Goal: Information Seeking & Learning: Compare options

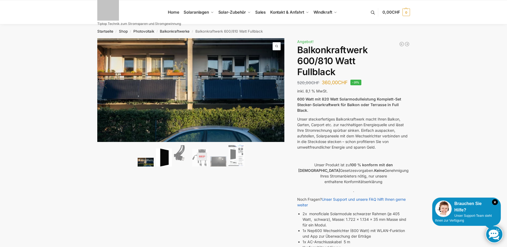
click at [158, 159] on img at bounding box center [164, 157] width 16 height 18
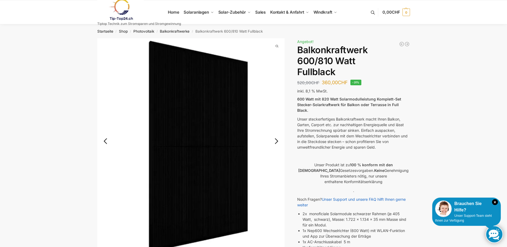
click at [279, 142] on link "Next" at bounding box center [276, 143] width 18 height 5
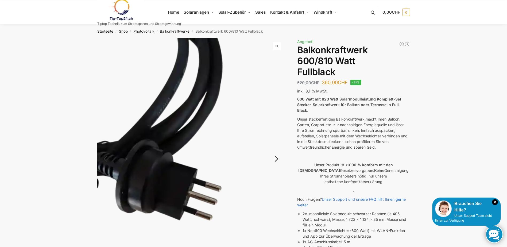
click at [278, 142] on img at bounding box center [191, 163] width 188 height 250
click at [274, 160] on link "Next" at bounding box center [276, 161] width 18 height 5
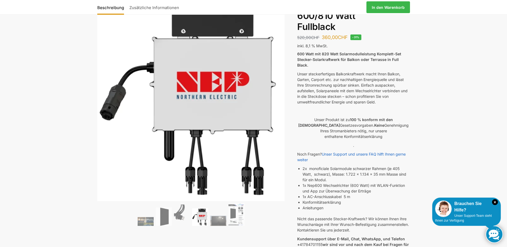
scroll to position [54, 0]
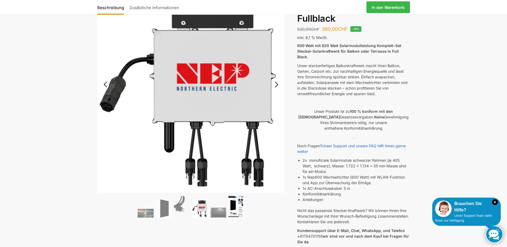
click at [236, 212] on img at bounding box center [237, 206] width 16 height 23
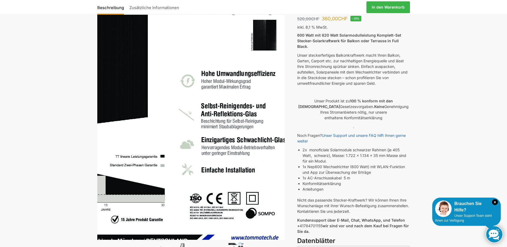
scroll to position [0, 0]
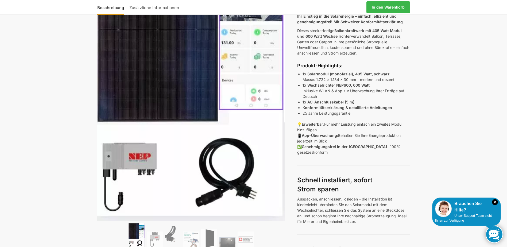
scroll to position [134, 0]
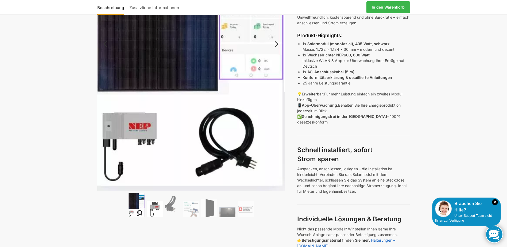
click at [159, 207] on img at bounding box center [155, 209] width 16 height 16
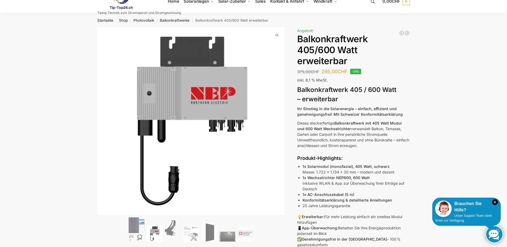
scroll to position [0, 0]
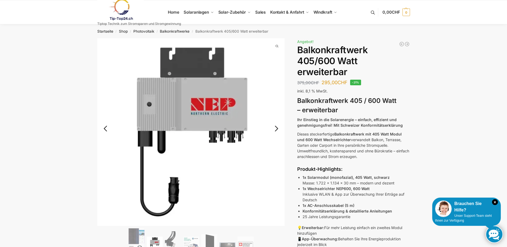
click at [278, 129] on link "Next" at bounding box center [276, 131] width 18 height 5
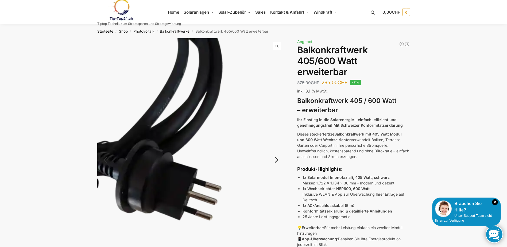
click at [278, 129] on img at bounding box center [191, 163] width 188 height 250
click at [276, 160] on link "Next" at bounding box center [276, 162] width 18 height 5
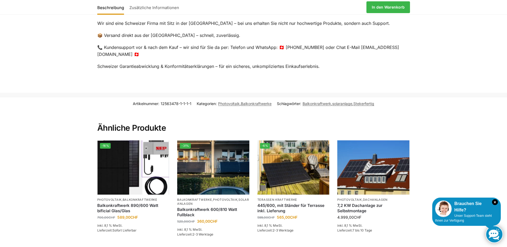
scroll to position [1043, 0]
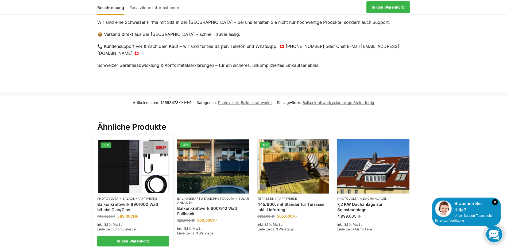
click at [111, 160] on img at bounding box center [133, 166] width 71 height 53
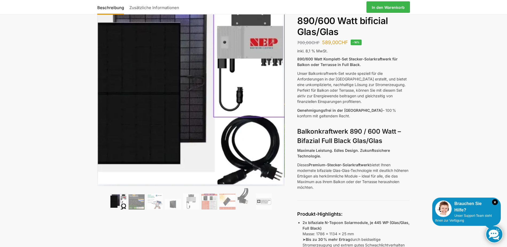
scroll to position [54, 0]
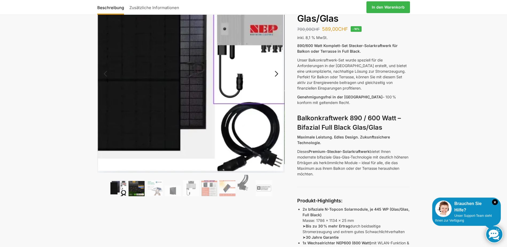
click at [138, 184] on img at bounding box center [137, 188] width 16 height 15
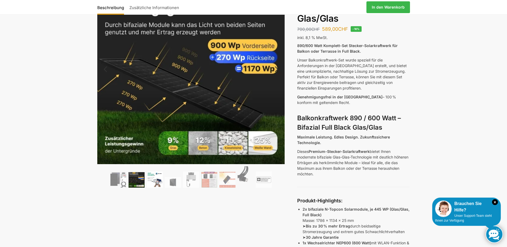
click at [158, 186] on img at bounding box center [155, 180] width 16 height 16
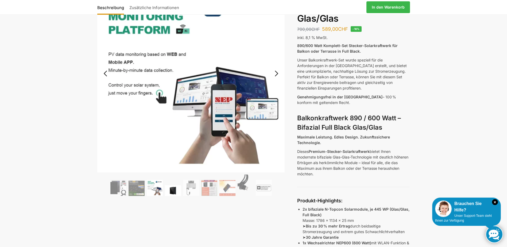
click at [171, 188] on img at bounding box center [173, 190] width 16 height 11
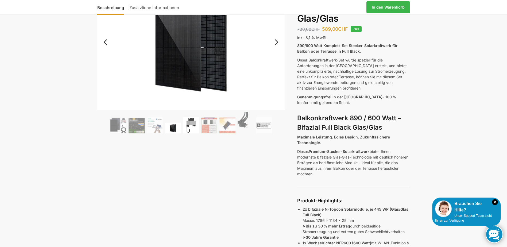
click at [196, 133] on img at bounding box center [191, 125] width 16 height 16
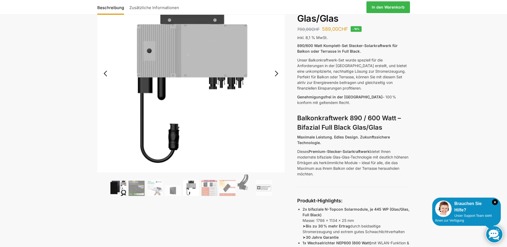
click at [118, 188] on img at bounding box center [118, 188] width 16 height 16
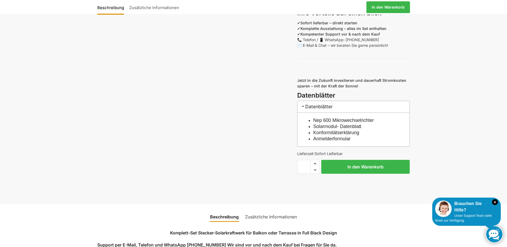
scroll to position [508, 0]
